Goal: Navigation & Orientation: Find specific page/section

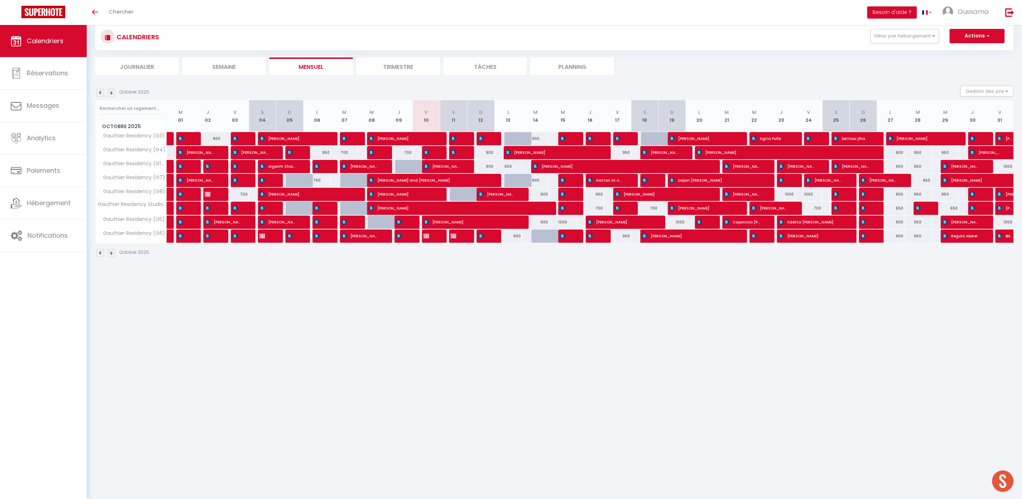
scroll to position [17, 0]
click at [902, 31] on button "Filtrer par hébergement" at bounding box center [905, 36] width 69 height 14
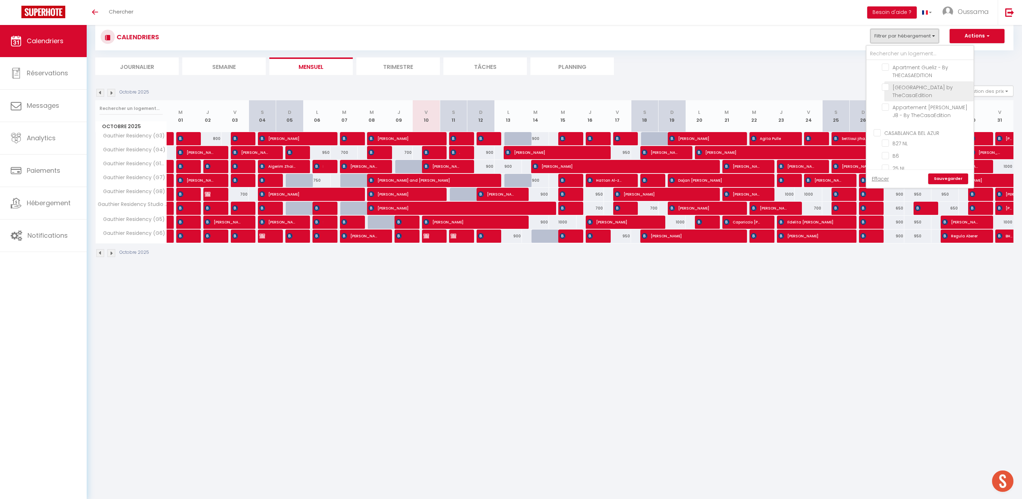
scroll to position [245, 0]
click at [924, 93] on input "CASABLANCA BEL AZUR" at bounding box center [927, 93] width 107 height 7
checkbox input "true"
checkbox input "false"
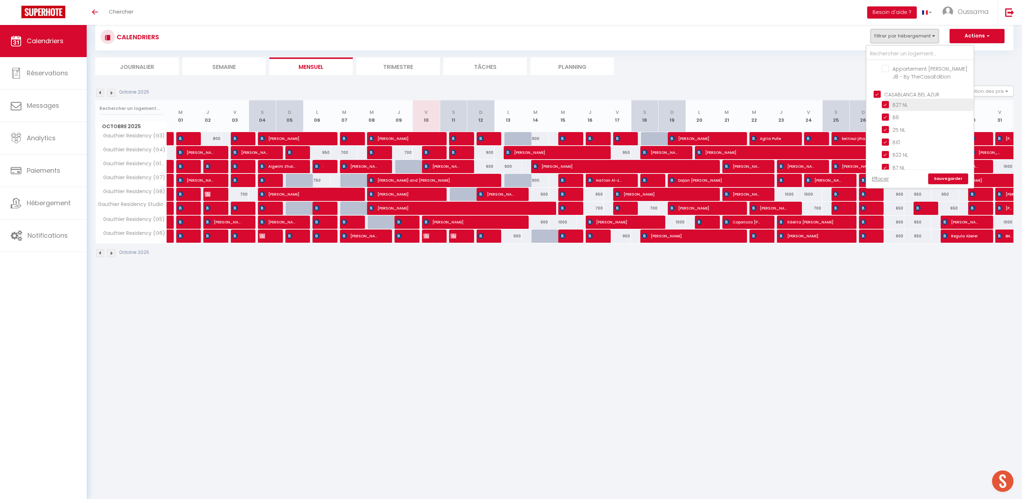
checkbox input "false"
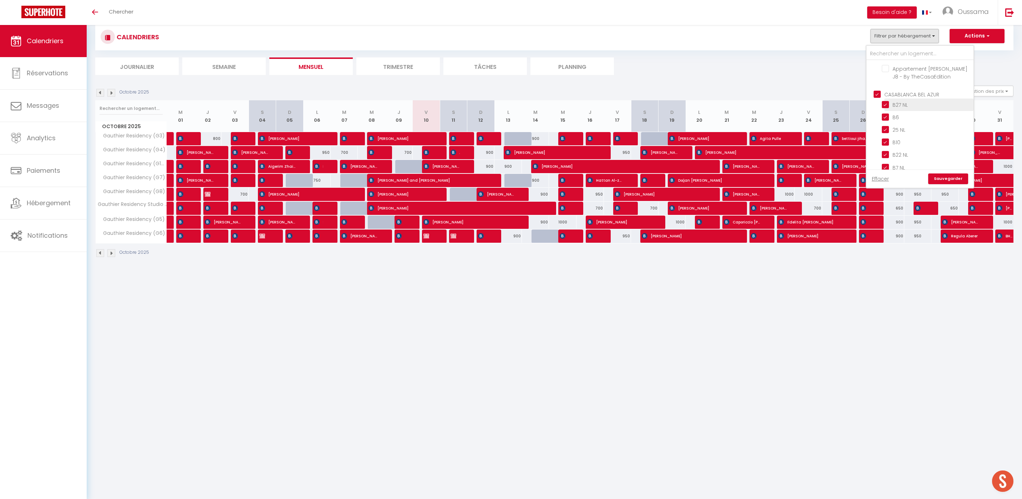
checkbox input "false"
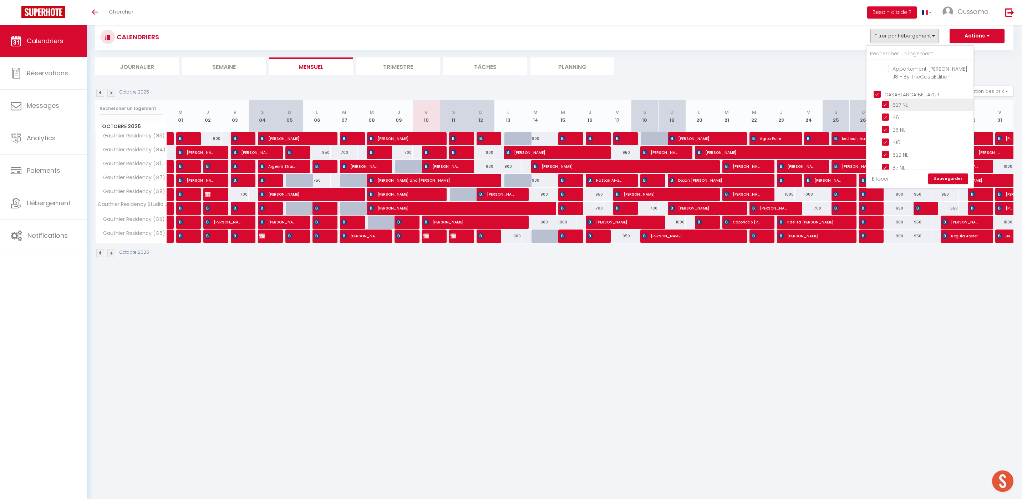
checkbox input "true"
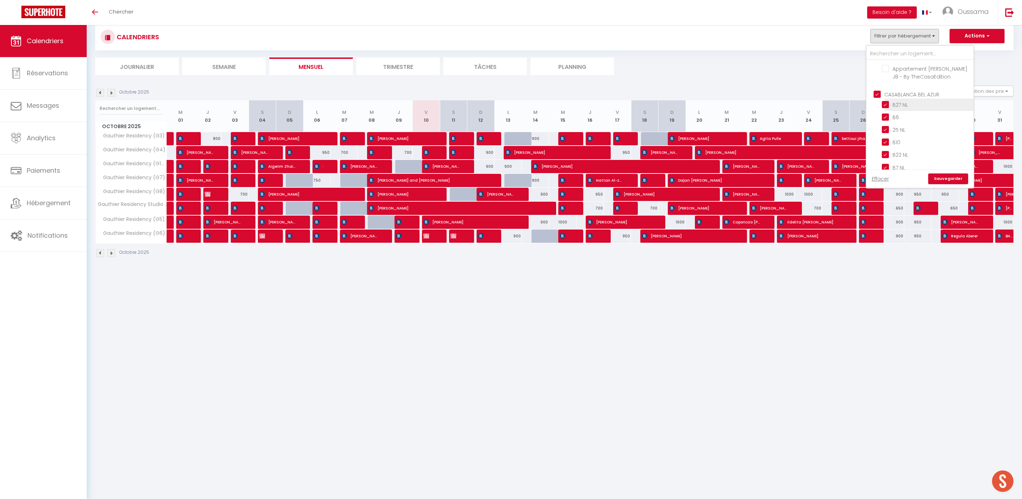
checkbox input "true"
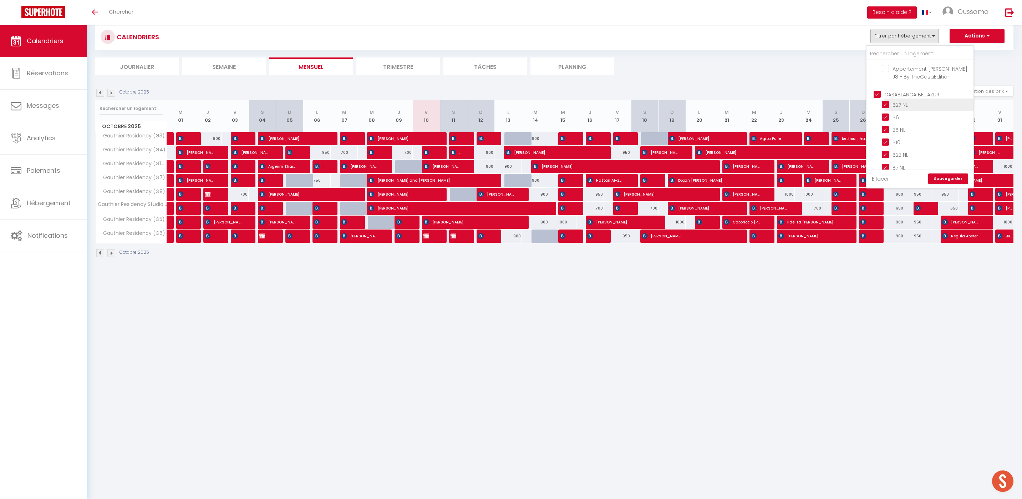
checkbox input "true"
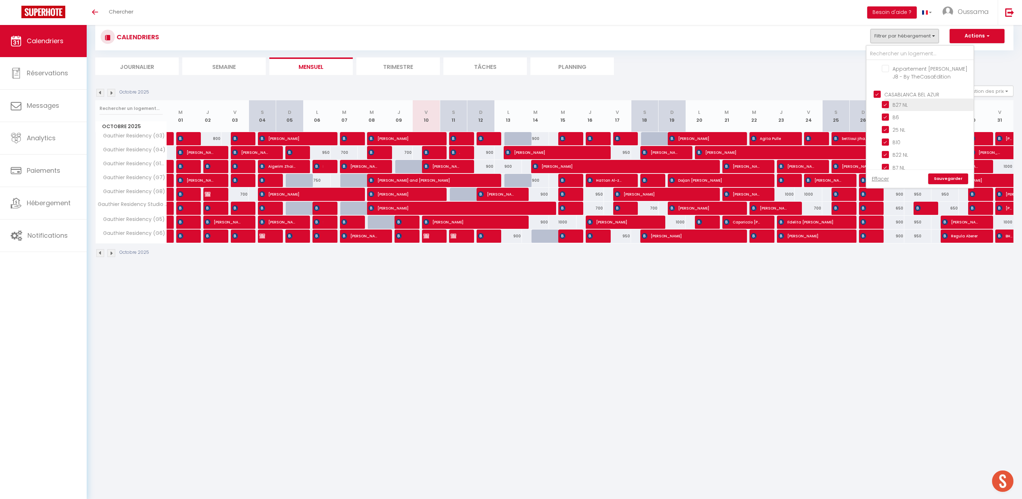
checkbox input "true"
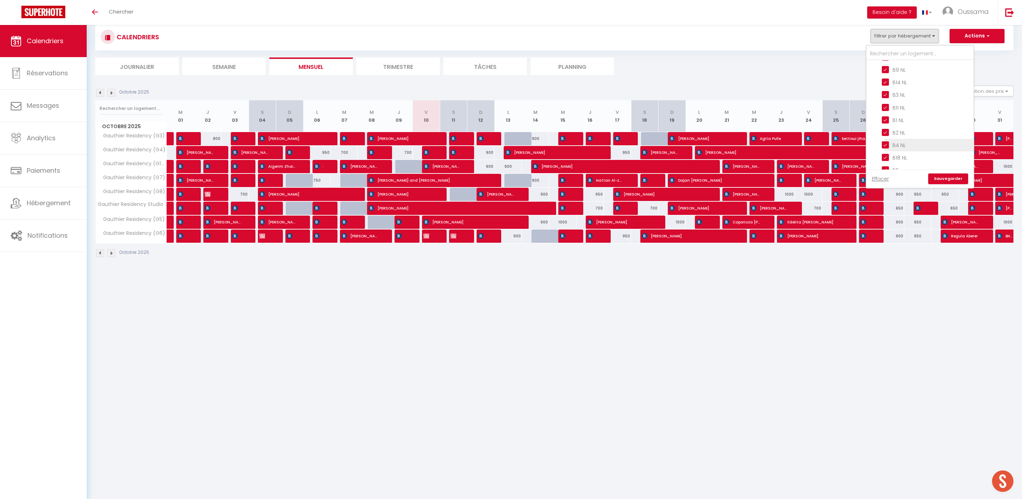
scroll to position [453, 0]
click at [922, 148] on input "CASABLANCA GAUTHIER" at bounding box center [927, 151] width 107 height 7
checkbox input "false"
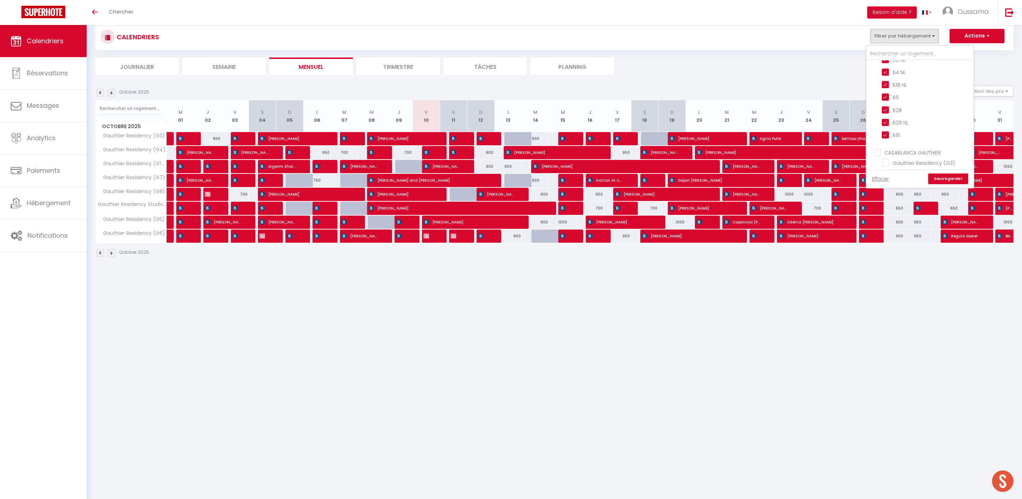
checkbox input "false"
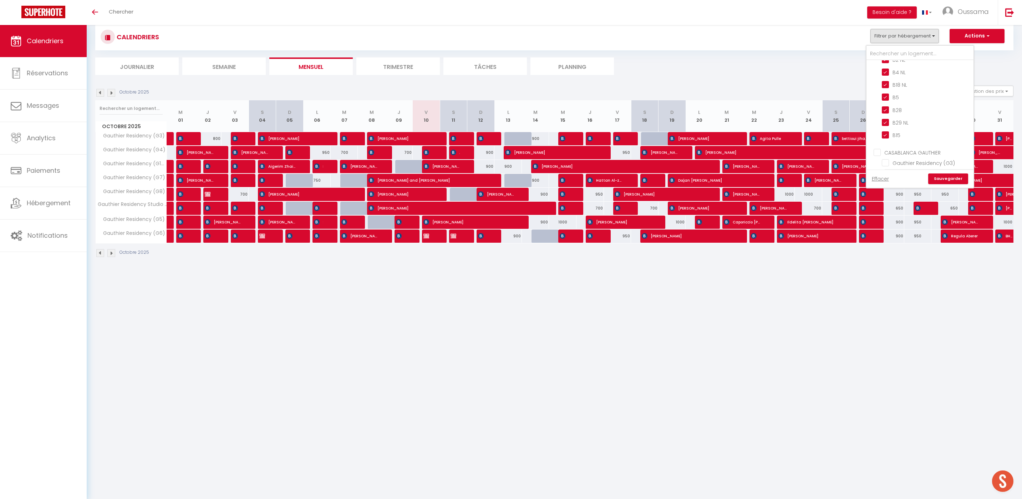
checkbox input "false"
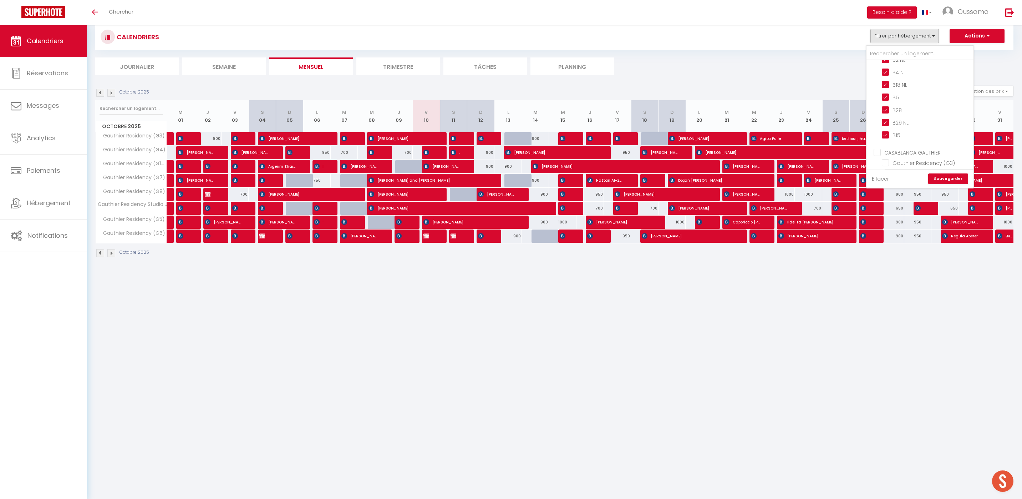
checkbox input "false"
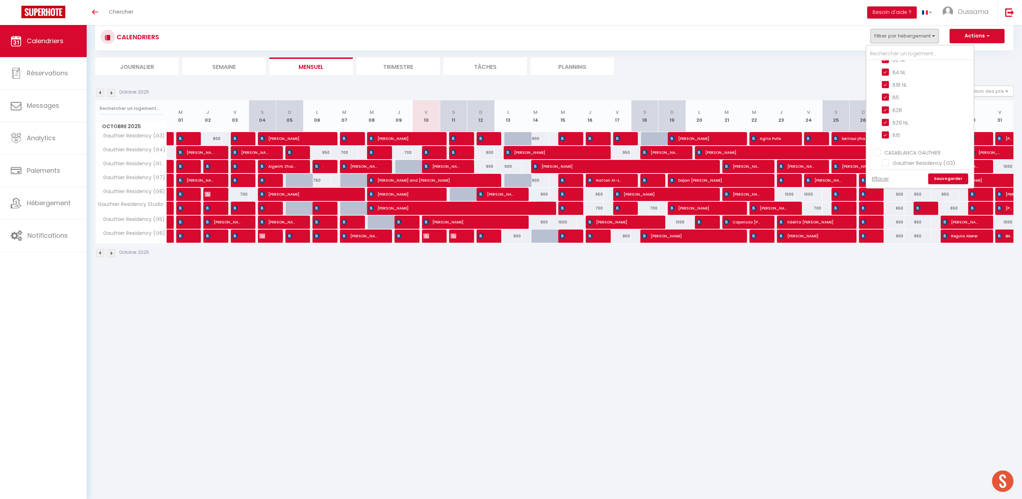
checkbox input "false"
click at [940, 177] on link "Sauvegarder" at bounding box center [948, 178] width 40 height 11
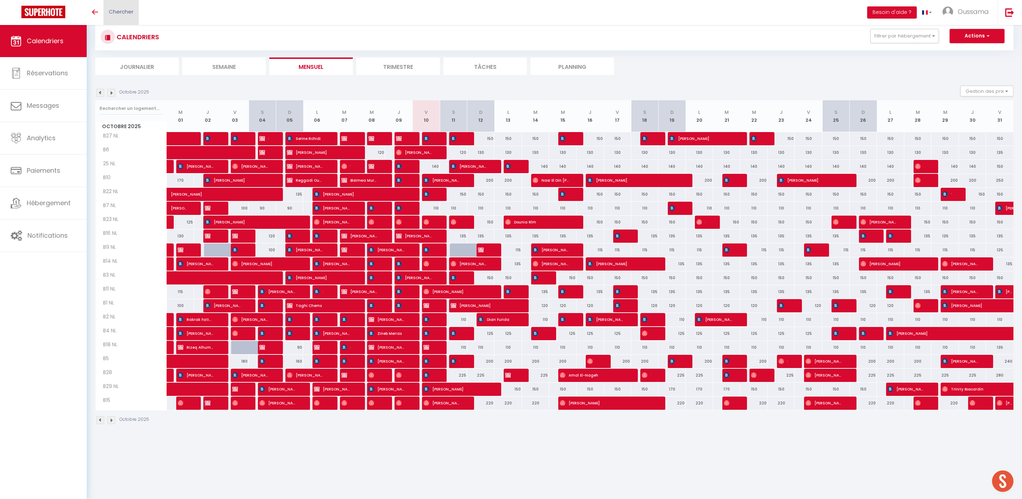
click at [126, 10] on span "Chercher" at bounding box center [121, 11] width 25 height 7
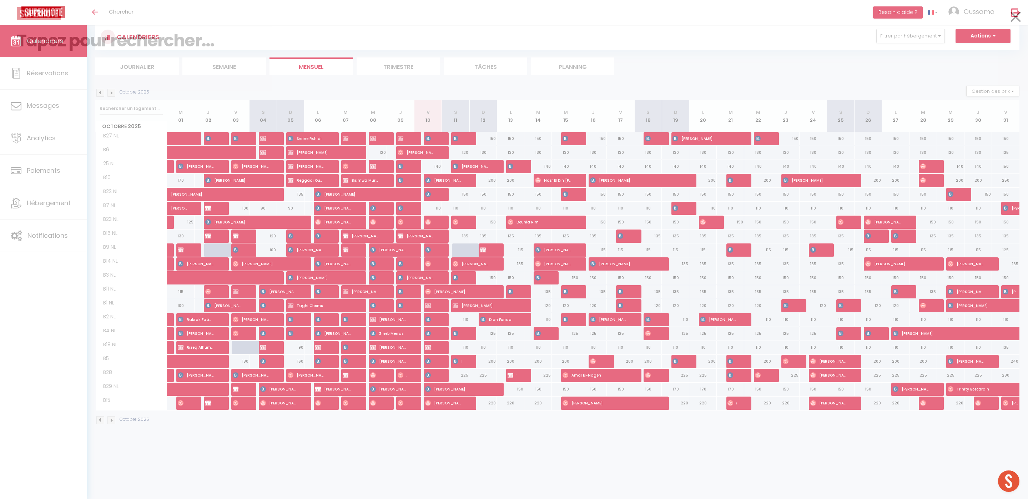
paste input "[PHONE_NUMBER]"
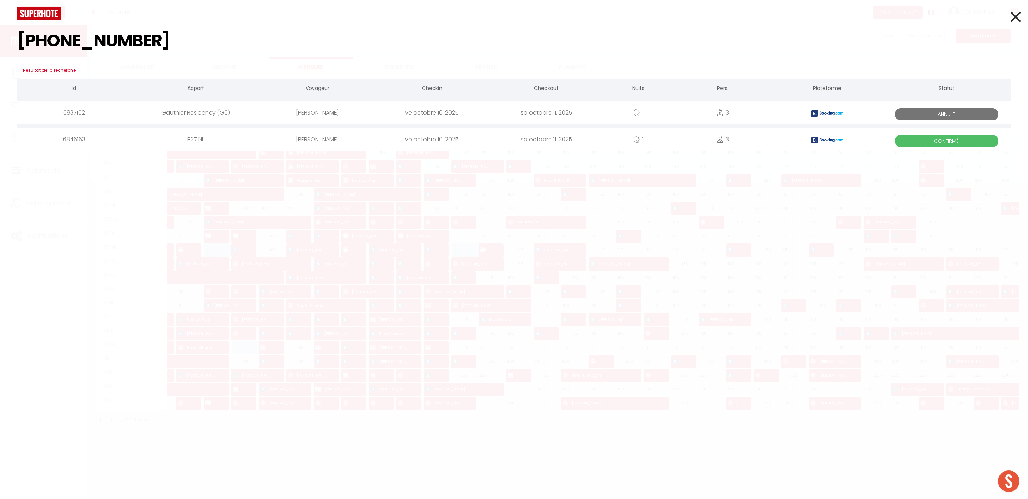
click at [50, 38] on input "[PHONE_NUMBER]" at bounding box center [514, 41] width 994 height 42
click at [57, 41] on input "[PHONE_NUMBER]" at bounding box center [514, 41] width 994 height 42
type input "[PHONE_NUMBER]"
click at [1017, 17] on icon at bounding box center [1015, 17] width 10 height 18
